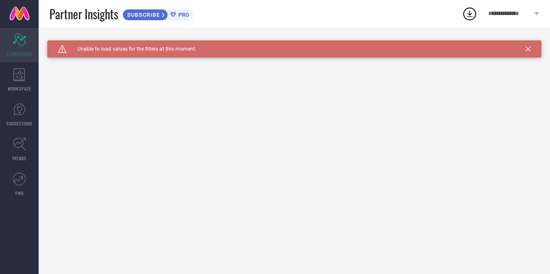
click at [22, 36] on icon "Scorecard" at bounding box center [19, 40] width 13 height 13
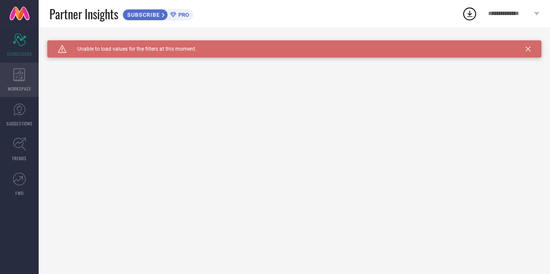
click at [18, 68] on icon at bounding box center [19, 74] width 12 height 13
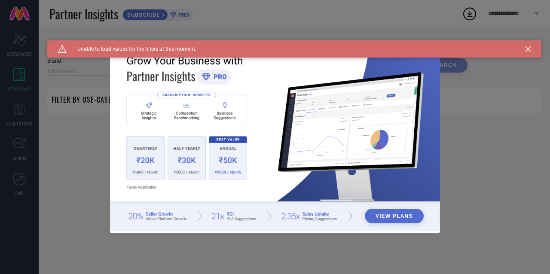
type input "1 STOP FASHION"
type input "All"
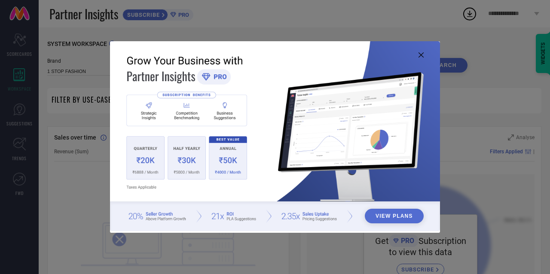
click at [421, 55] on icon at bounding box center [421, 54] width 5 height 5
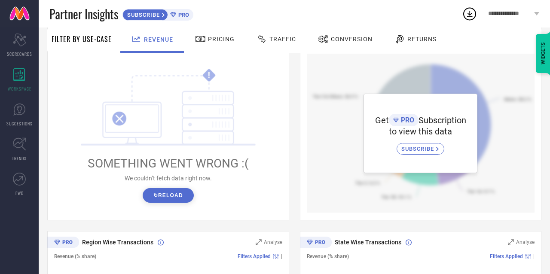
scroll to position [122, 0]
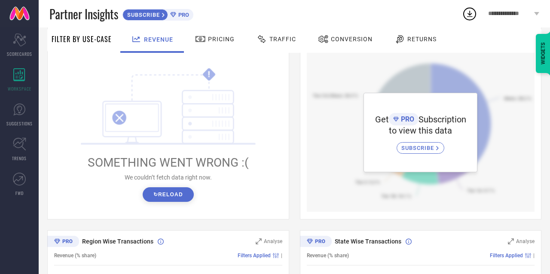
click at [173, 193] on button "↻ Reload" at bounding box center [168, 194] width 51 height 15
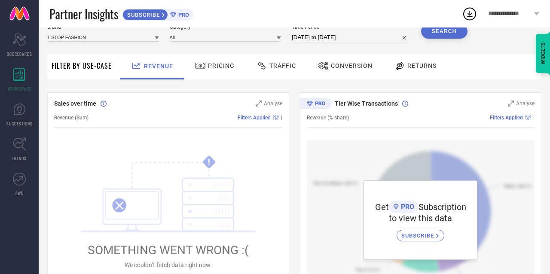
scroll to position [0, 0]
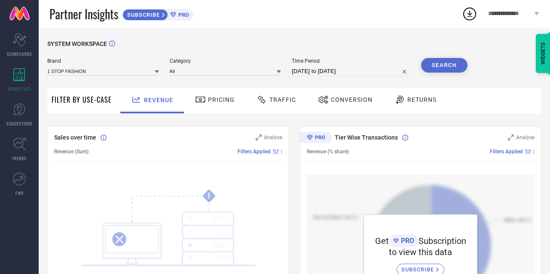
click at [204, 95] on icon at bounding box center [200, 100] width 11 height 10
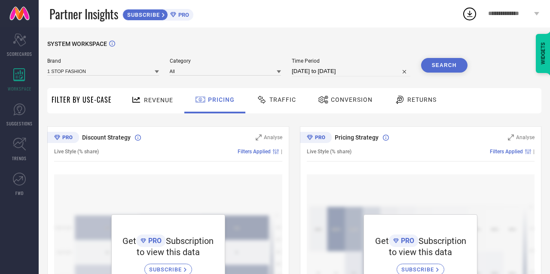
click at [272, 99] on span "Traffic" at bounding box center [282, 99] width 27 height 7
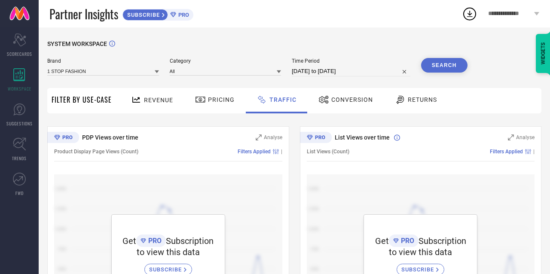
click at [324, 101] on icon at bounding box center [323, 100] width 9 height 8
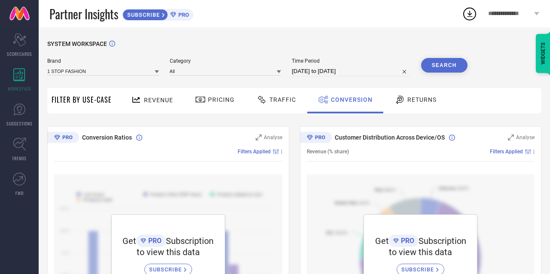
click at [408, 96] on span "Returns" at bounding box center [421, 99] width 29 height 7
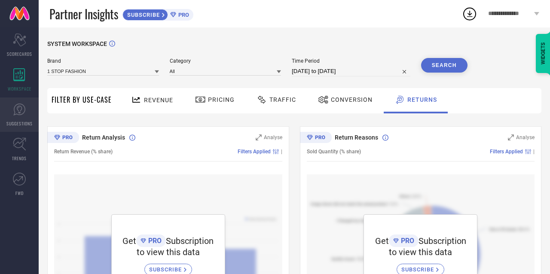
click at [22, 111] on icon at bounding box center [19, 109] width 13 height 13
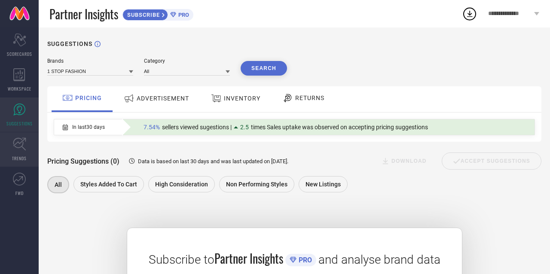
click at [24, 159] on span "TRENDS" at bounding box center [19, 158] width 15 height 6
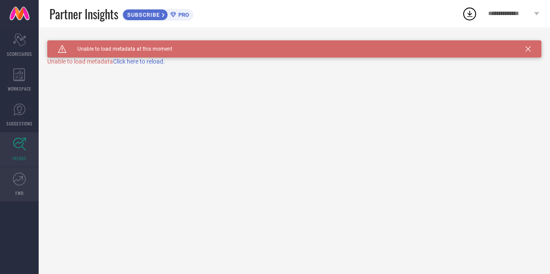
click at [17, 187] on link "FWD" at bounding box center [19, 184] width 39 height 34
